Goal: Register for event/course

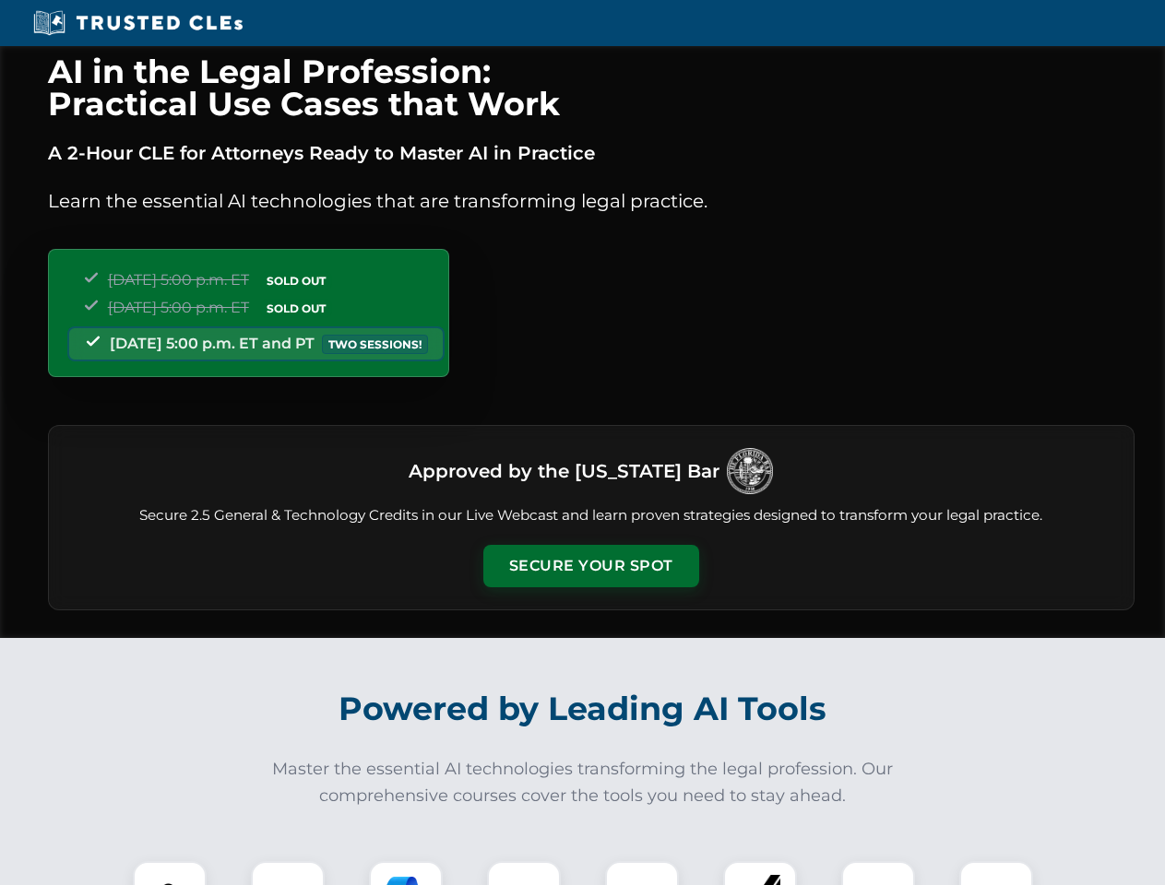
click at [590, 566] on button "Secure Your Spot" at bounding box center [591, 566] width 216 height 42
click at [170, 873] on img at bounding box center [169, 897] width 53 height 53
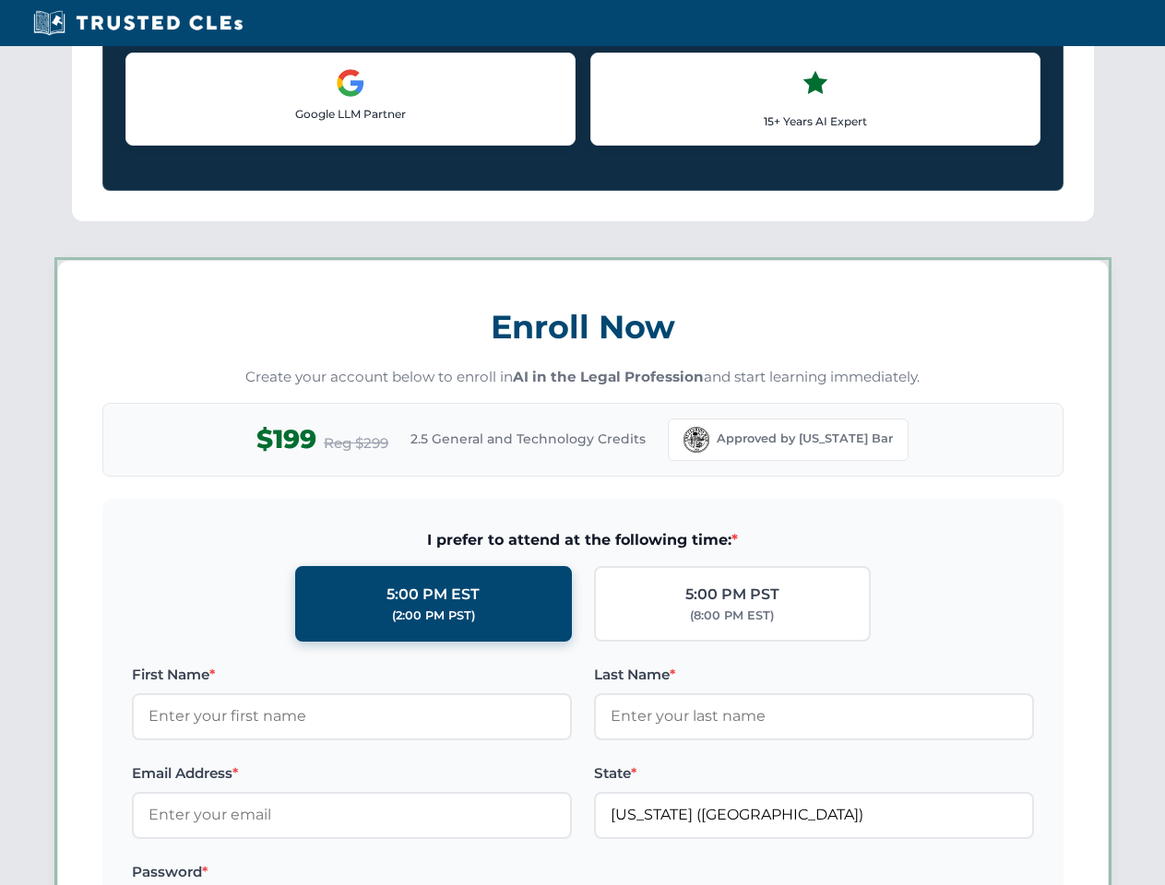
click at [406, 873] on label "Password *" at bounding box center [352, 872] width 440 height 22
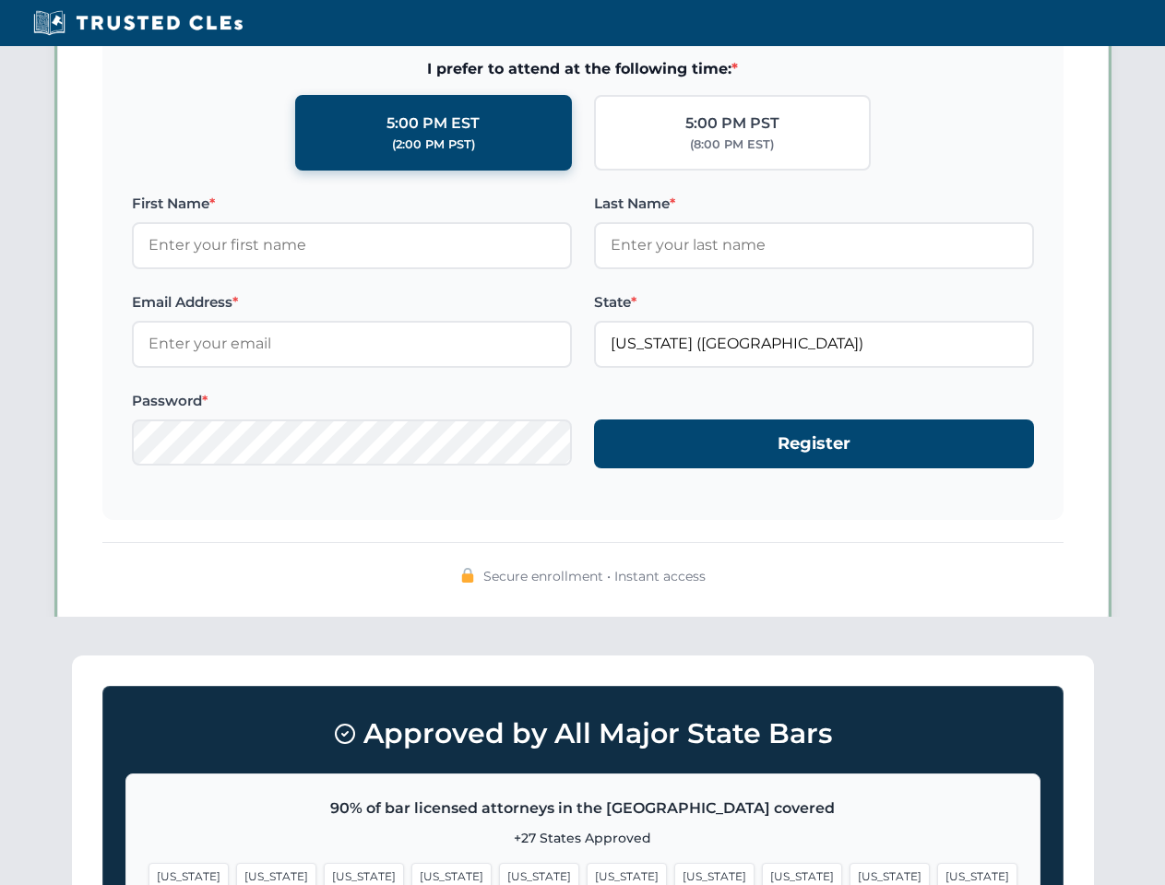
click at [849, 873] on span "[US_STATE]" at bounding box center [889, 876] width 80 height 27
